Goal: Transaction & Acquisition: Purchase product/service

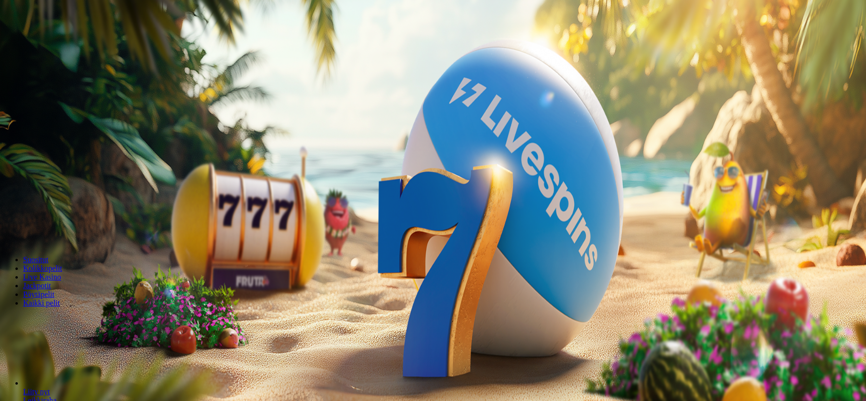
click at [55, 39] on span "Kirjaudu" at bounding box center [67, 34] width 24 height 7
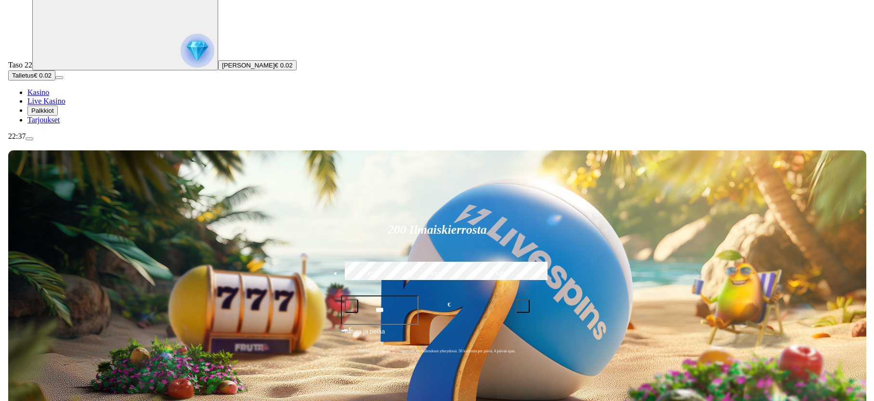
scroll to position [49, 0]
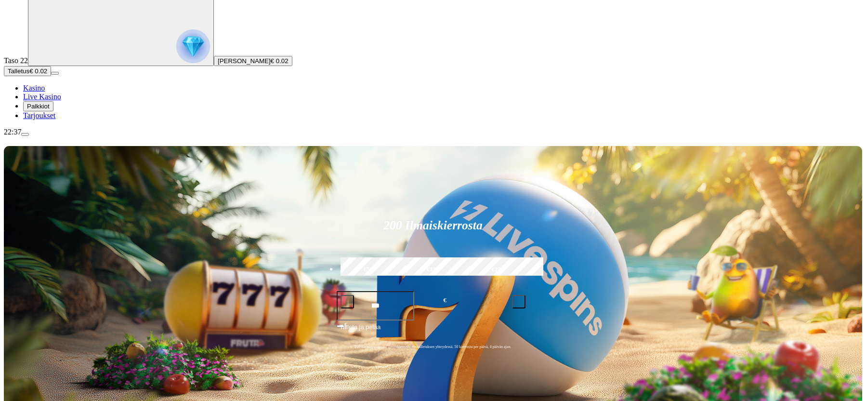
click at [50, 110] on span "Palkkiot" at bounding box center [38, 106] width 23 height 7
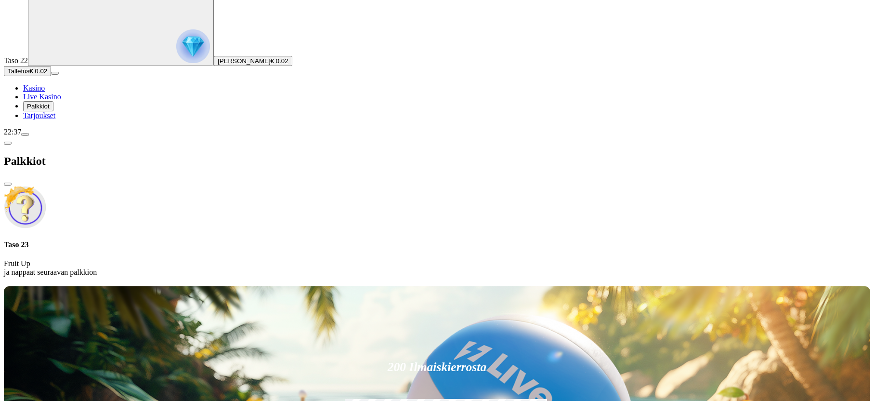
drag, startPoint x: 167, startPoint y: 79, endPoint x: 172, endPoint y: 80, distance: 4.9
click at [46, 186] on img at bounding box center [25, 207] width 42 height 42
drag, startPoint x: 362, startPoint y: 166, endPoint x: 355, endPoint y: 167, distance: 6.8
click at [360, 284] on div at bounding box center [437, 284] width 866 height 0
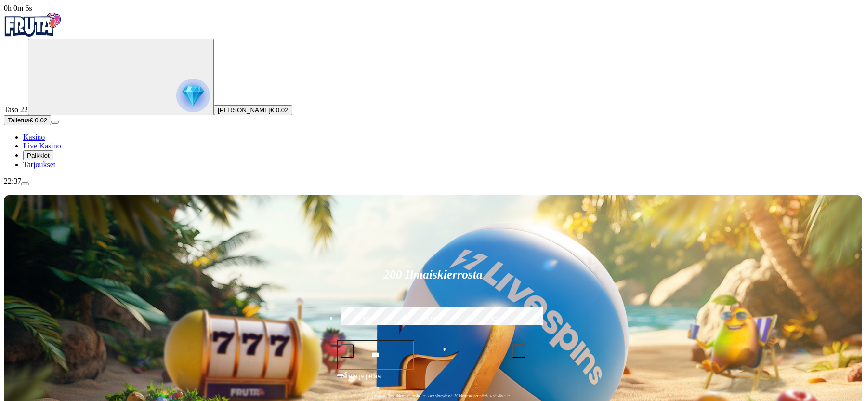
click at [292, 219] on div "200 Ilmaiskierrosta €50 €150 €250 *** € € Talleta ja pelaa 200 kierrätysvapaata…" at bounding box center [433, 335] width 858 height 281
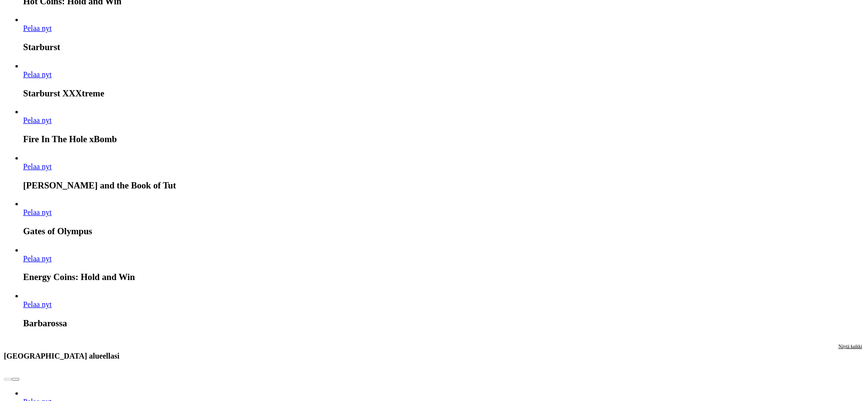
scroll to position [884, 0]
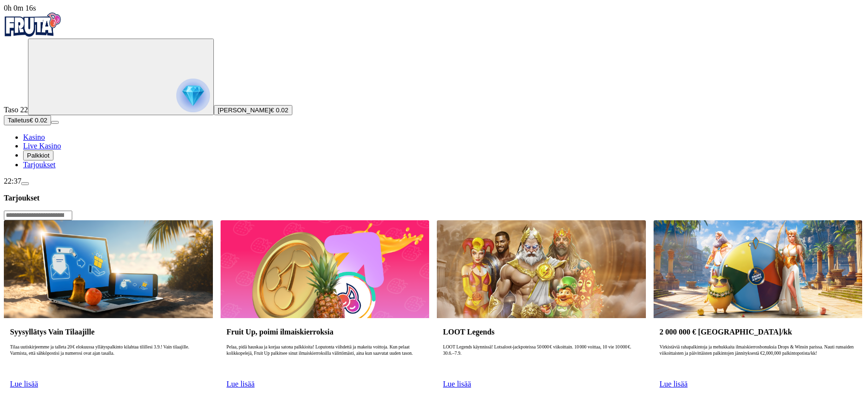
click at [399, 220] on img at bounding box center [325, 268] width 209 height 97
click at [254, 380] on span "Lue lisää" at bounding box center [240, 384] width 28 height 8
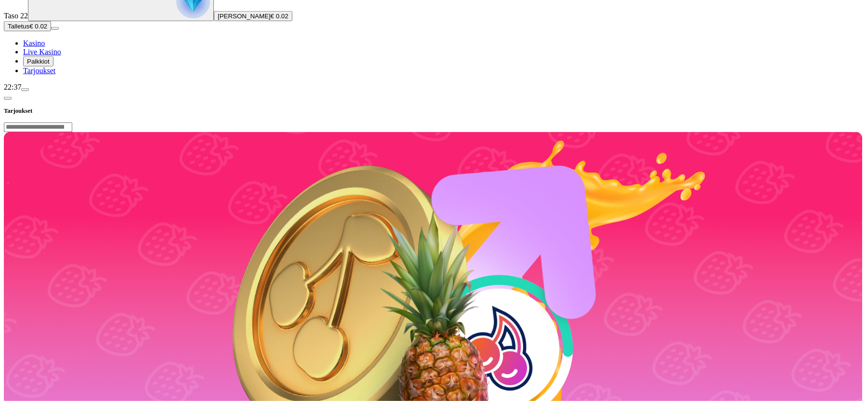
scroll to position [246, 0]
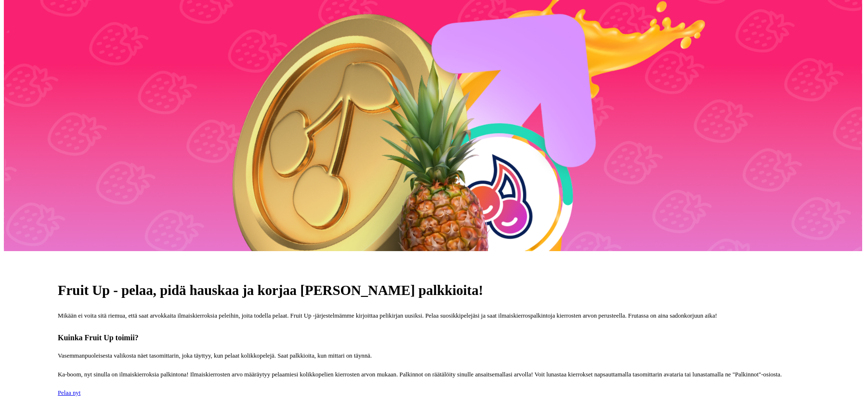
click at [80, 389] on span "Pelaa nyt" at bounding box center [69, 392] width 23 height 7
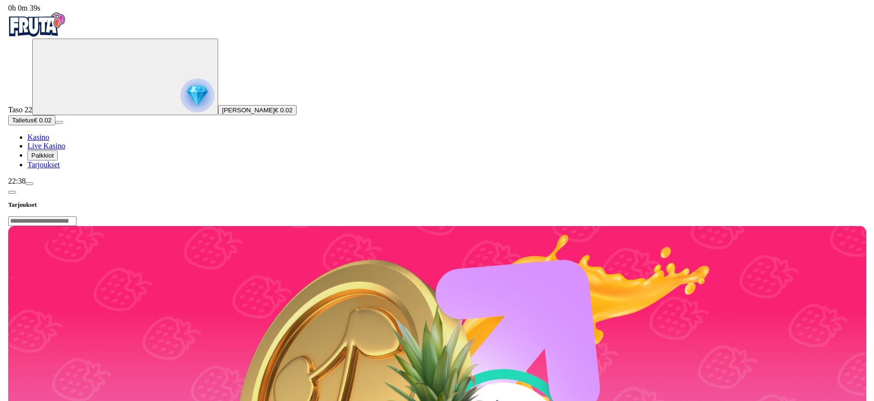
scroll to position [98, 0]
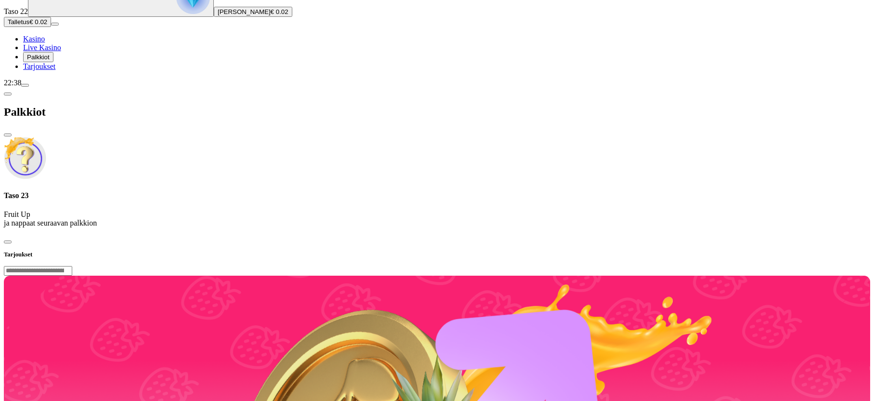
click at [180, 210] on p "Fruit Up ja nappaat seuraavan palkkion" at bounding box center [437, 218] width 866 height 17
click at [193, 191] on h4 "Taso 23" at bounding box center [437, 195] width 866 height 9
drag, startPoint x: 193, startPoint y: 69, endPoint x: 130, endPoint y: 70, distance: 62.6
click at [189, 191] on h4 "Taso 23" at bounding box center [437, 195] width 866 height 9
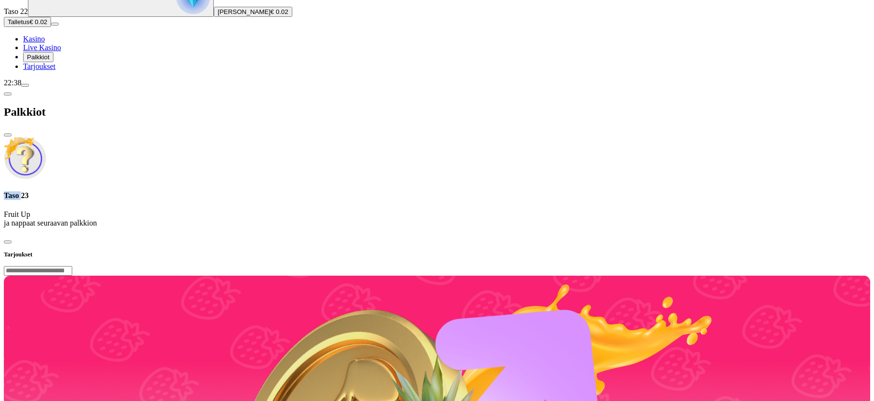
drag, startPoint x: 128, startPoint y: 71, endPoint x: 162, endPoint y: 63, distance: 35.1
click at [46, 137] on img at bounding box center [25, 158] width 42 height 42
drag, startPoint x: 170, startPoint y: 61, endPoint x: 178, endPoint y: 54, distance: 10.3
click at [174, 137] on div "Taso 23 Fruit Up ja nappaat seuraavan palkkion" at bounding box center [437, 182] width 866 height 91
click at [213, 87] on div "Palkkiot" at bounding box center [437, 112] width 866 height 50
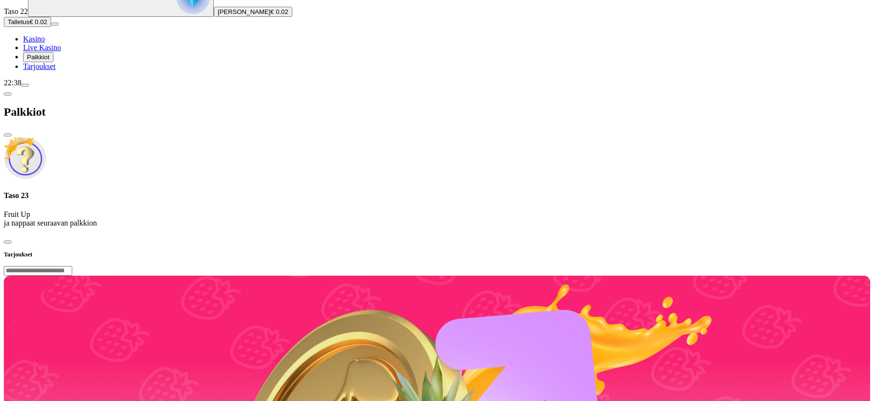
click at [8, 135] on span "close icon" at bounding box center [8, 135] width 0 height 0
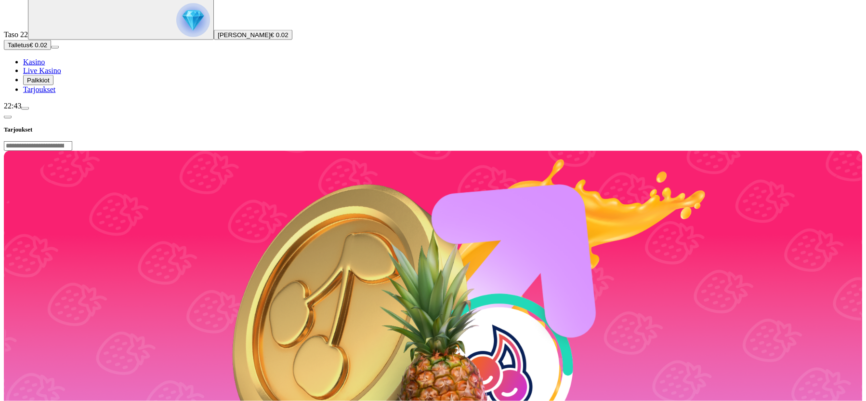
scroll to position [246, 0]
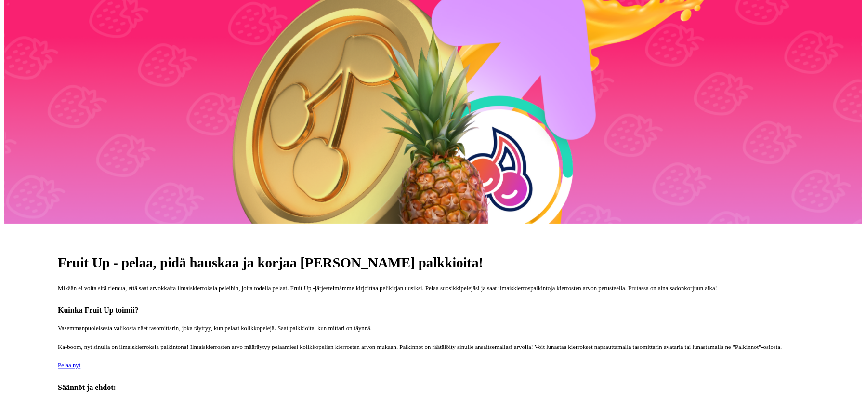
scroll to position [421, 0]
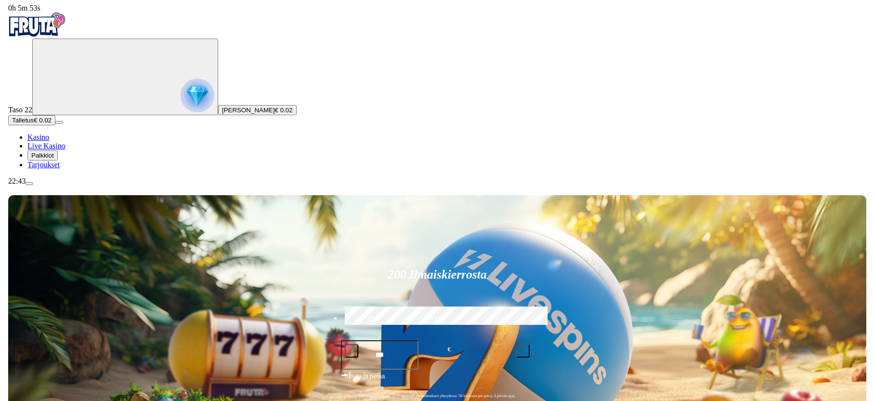
scroll to position [147, 0]
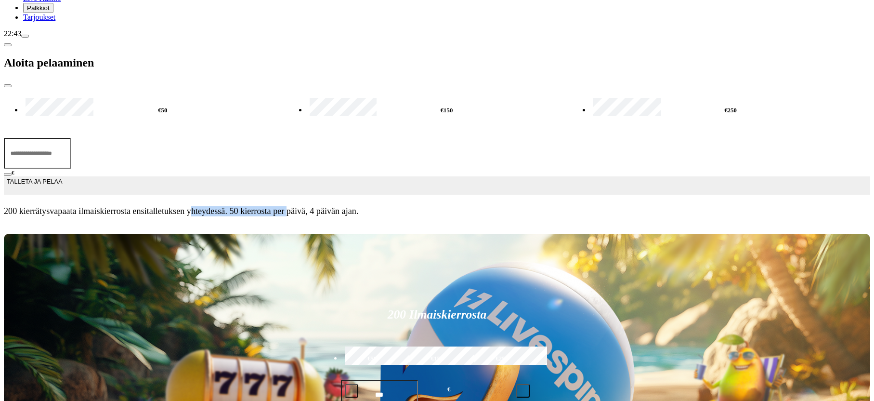
drag, startPoint x: 181, startPoint y: 166, endPoint x: 298, endPoint y: 171, distance: 117.2
click at [298, 206] on span "200 kierrätysvapaata ilmaiskierrosta ensitalletuksen yhteydessä. 50 kierrosta p…" at bounding box center [437, 211] width 866 height 10
click at [71, 138] on input "***" at bounding box center [37, 153] width 67 height 31
click at [157, 96] on label "€50" at bounding box center [162, 110] width 279 height 28
type input "**"
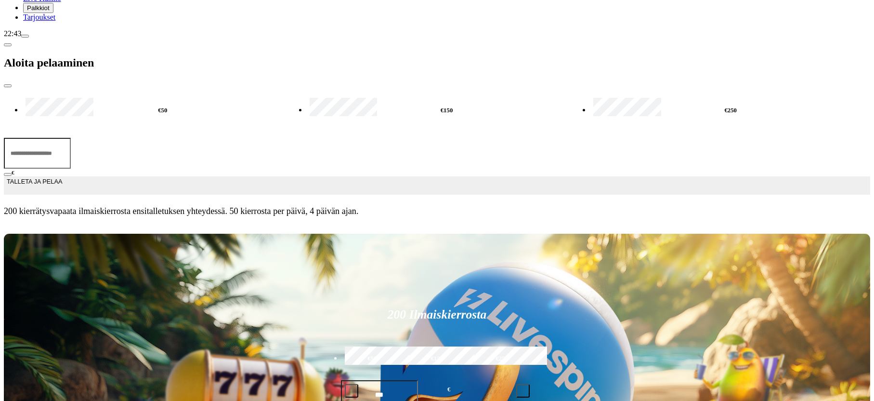
click at [8, 86] on span "close icon" at bounding box center [8, 86] width 0 height 0
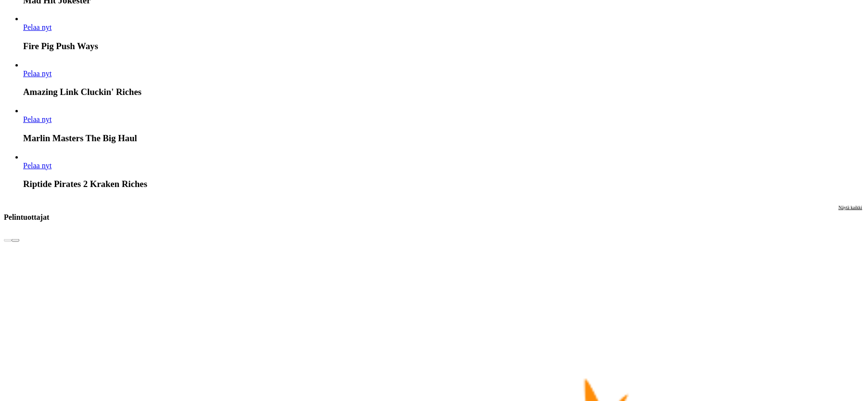
scroll to position [2112, 0]
